Goal: Find specific page/section: Find specific page/section

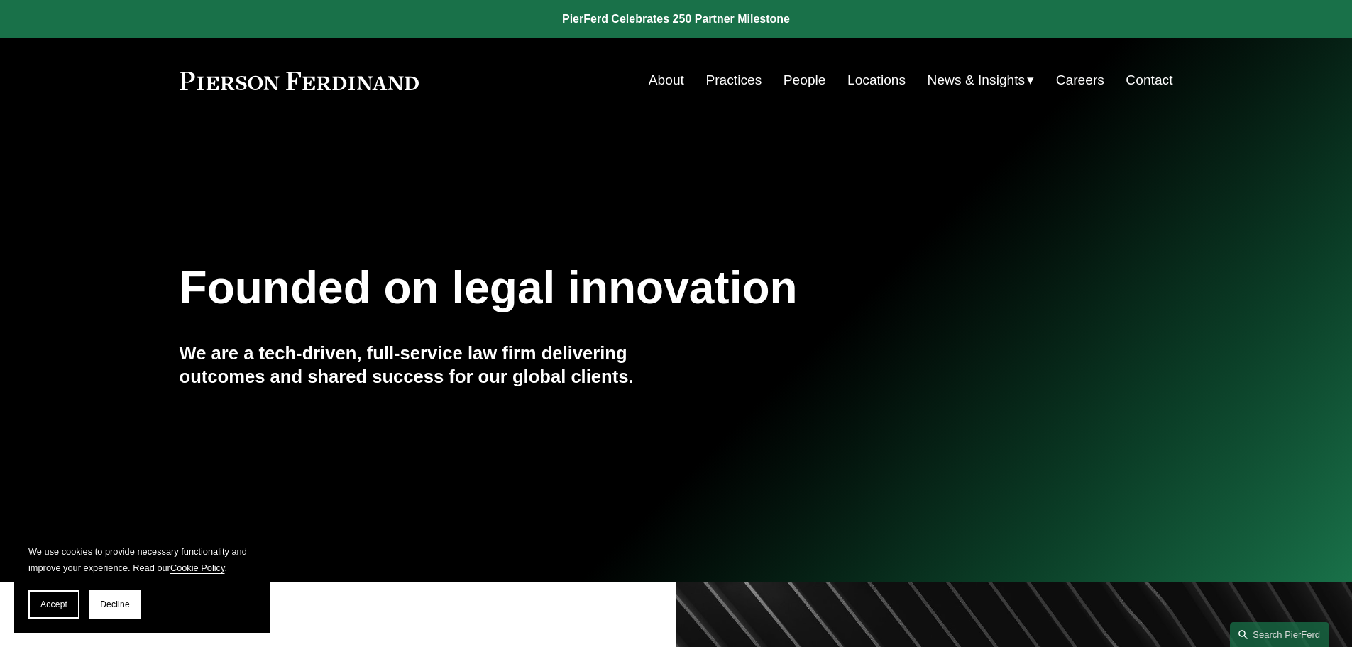
click at [731, 81] on link "Practices" at bounding box center [734, 80] width 56 height 27
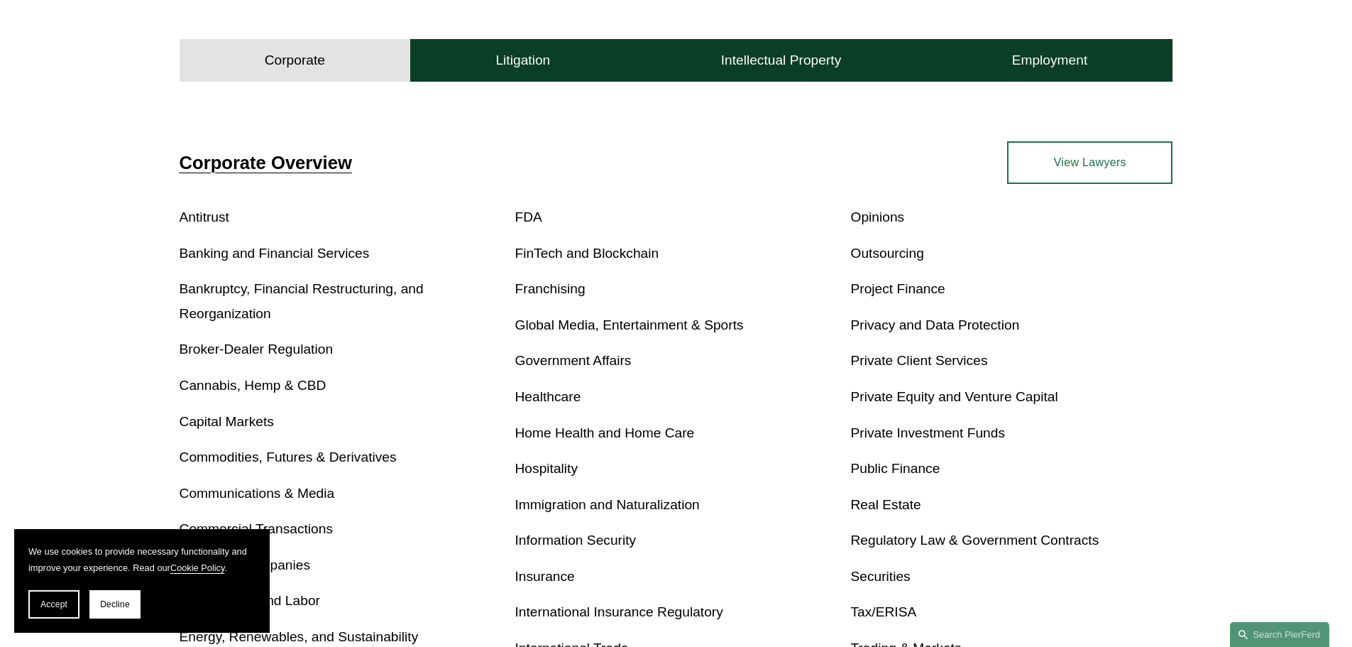
scroll to position [262, 0]
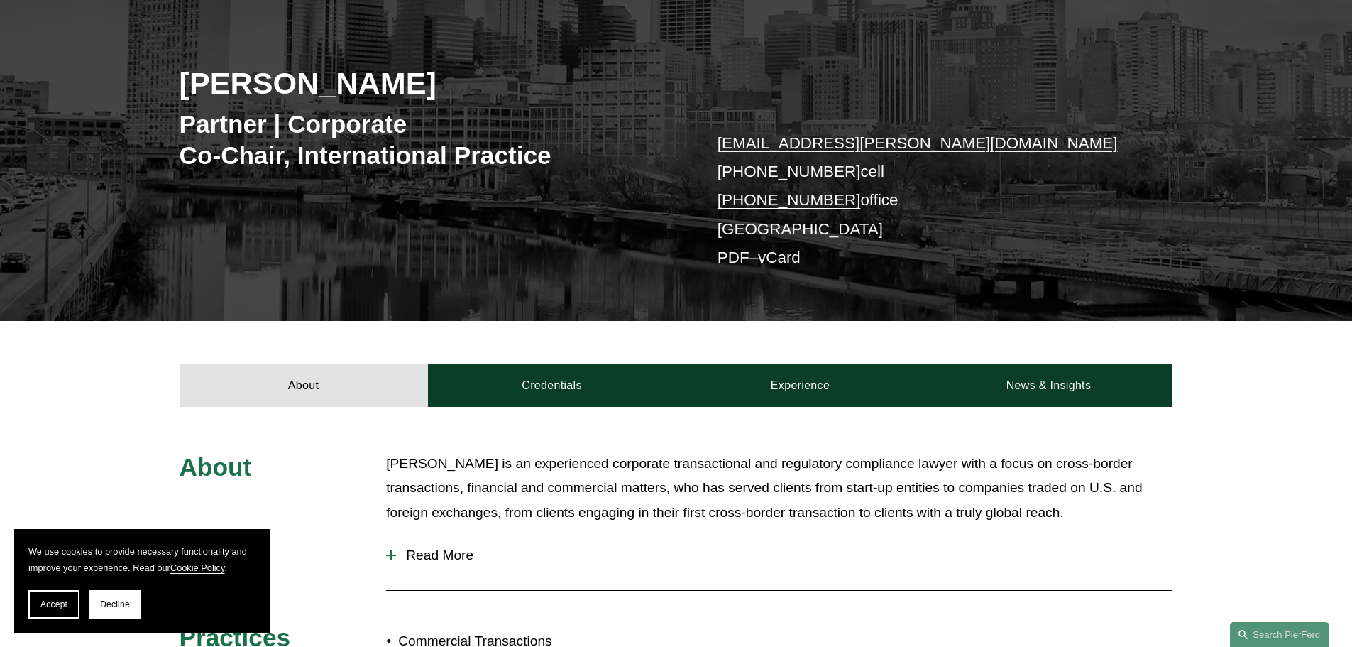
scroll to position [213, 0]
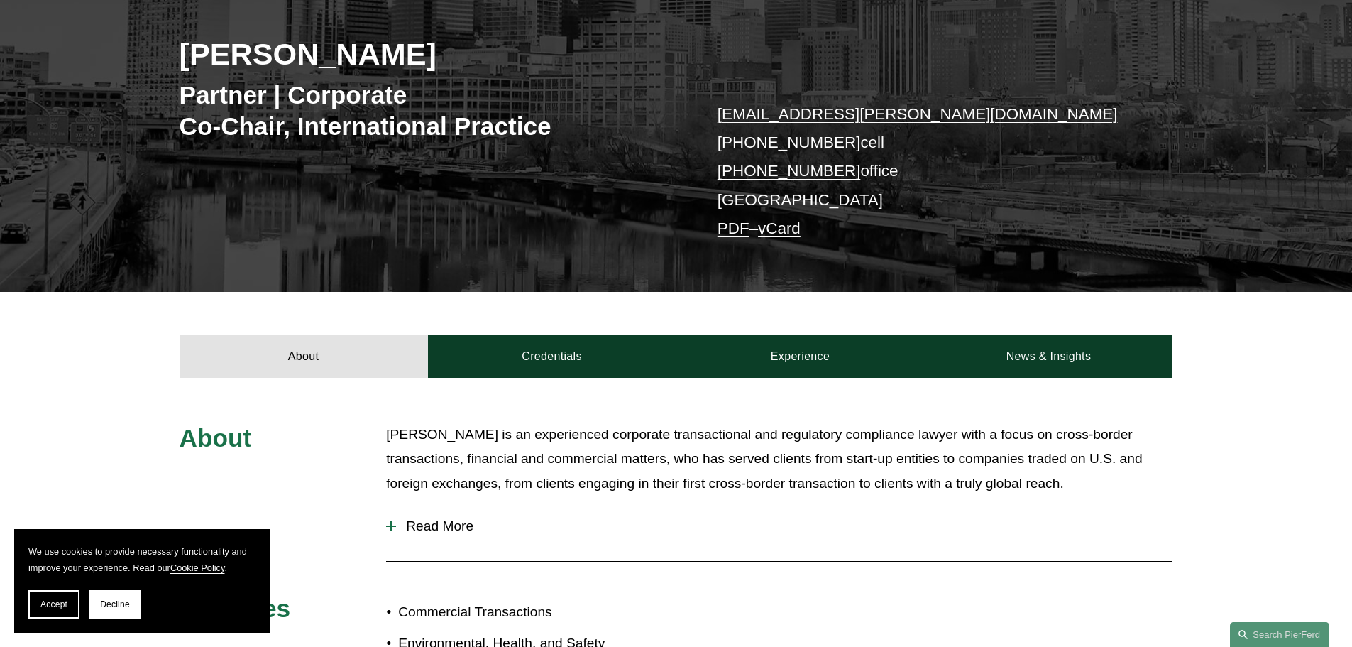
click at [454, 534] on span "Read More" at bounding box center [784, 526] width 777 height 16
